Goal: Task Accomplishment & Management: Complete application form

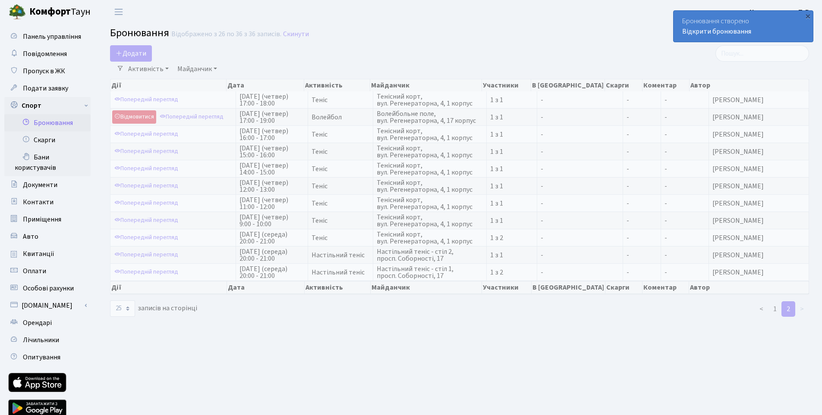
select select "25"
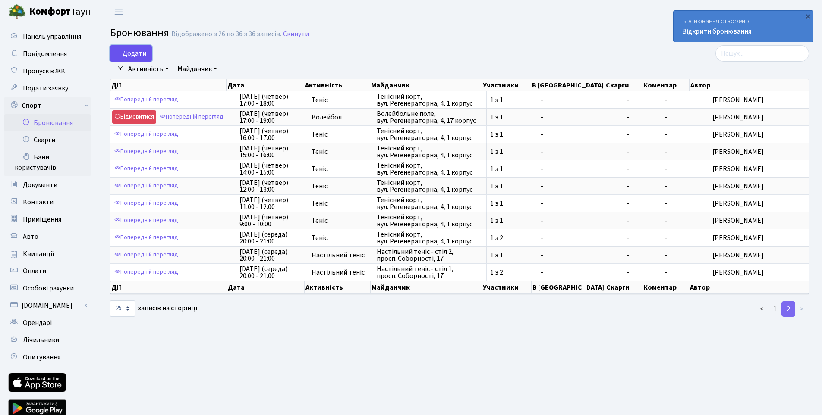
click at [132, 48] on button "Додати" at bounding box center [131, 53] width 42 height 16
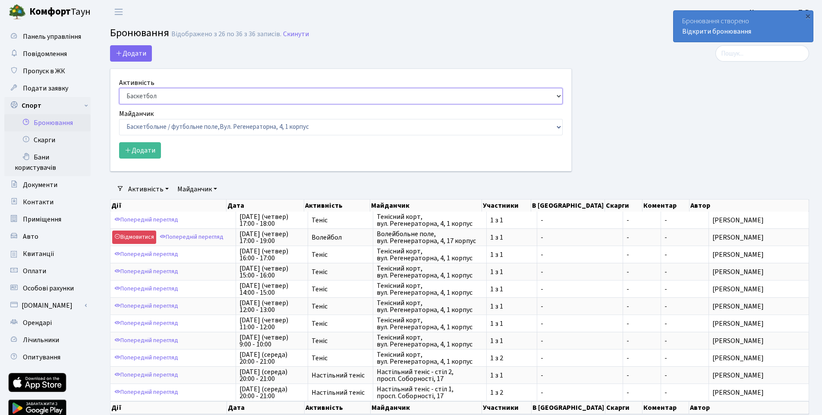
click at [166, 93] on select "Баскетбол Волейбол Йога Катання на роликах Настільний теніс [PERSON_NAME] Фітнес" at bounding box center [340, 96] width 443 height 16
select select "4"
click at [119, 88] on select "Баскетбол Волейбол Йога Катання на роликах Настільний теніс [PERSON_NAME] Фітнес" at bounding box center [340, 96] width 443 height 16
click at [180, 134] on select "Баскетбольне / футбольне поле, [GEOGRAPHIC_DATA]. [STREET_ADDRESS]. [STREET_ADD…" at bounding box center [340, 127] width 443 height 16
click at [119, 119] on select "Баскетбольне / футбольне поле, [GEOGRAPHIC_DATA]. [STREET_ADDRESS]. [STREET_ADD…" at bounding box center [340, 127] width 443 height 16
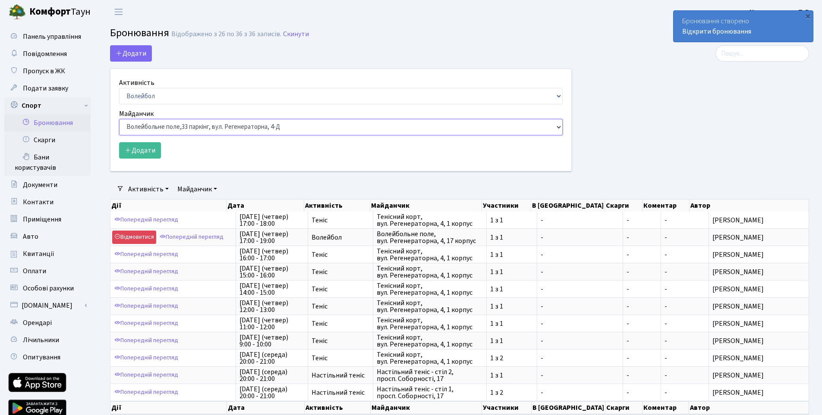
click at [175, 130] on select "Баскетбольне / футбольне поле, [GEOGRAPHIC_DATA]. [STREET_ADDRESS]. [STREET_ADD…" at bounding box center [340, 127] width 443 height 16
select select "8"
click at [119, 119] on select "Баскетбольне / футбольне поле, [GEOGRAPHIC_DATA]. [STREET_ADDRESS]. [STREET_ADD…" at bounding box center [340, 127] width 443 height 16
click at [152, 149] on button "Додати" at bounding box center [140, 150] width 42 height 16
